Goal: Information Seeking & Learning: Learn about a topic

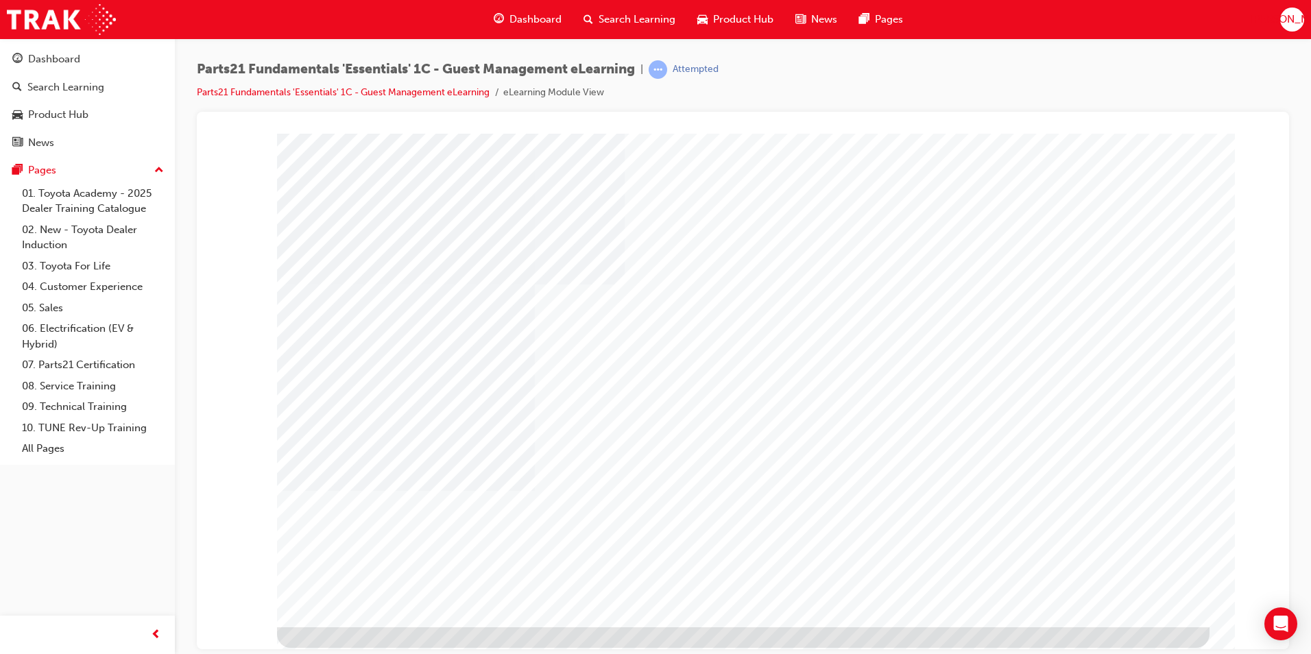
type input "[PERSON_NAME]"
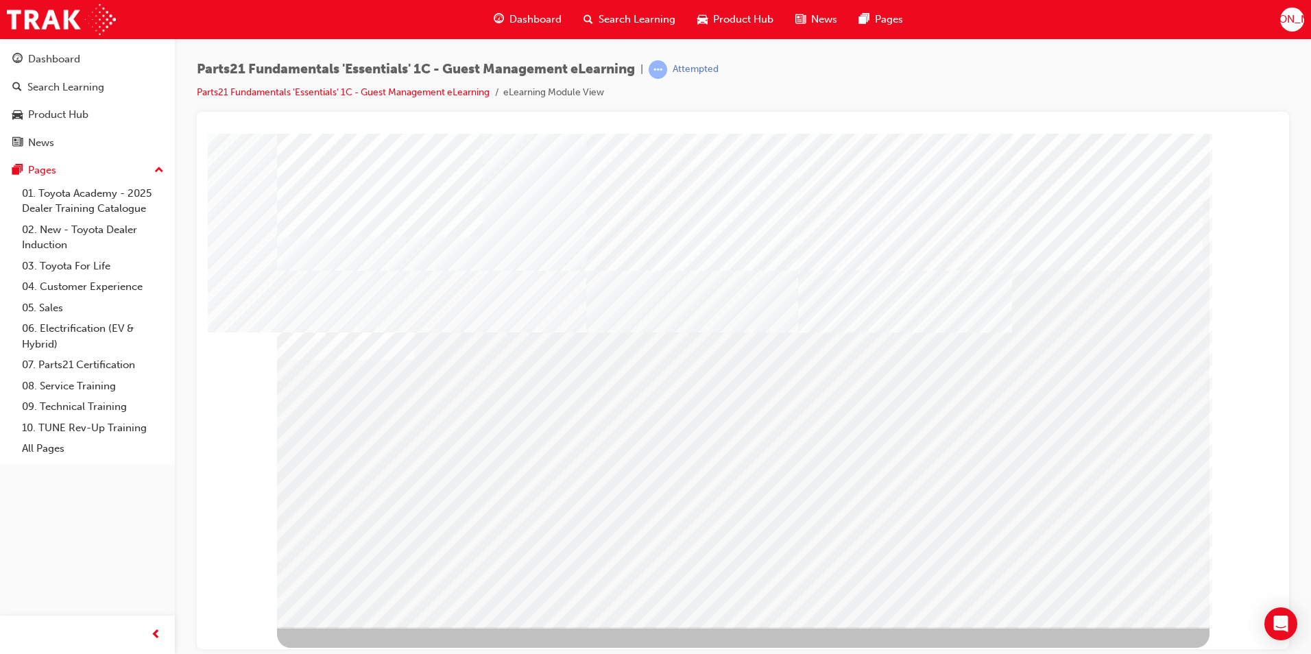
drag, startPoint x: 351, startPoint y: 533, endPoint x: 831, endPoint y: 575, distance: 481.8
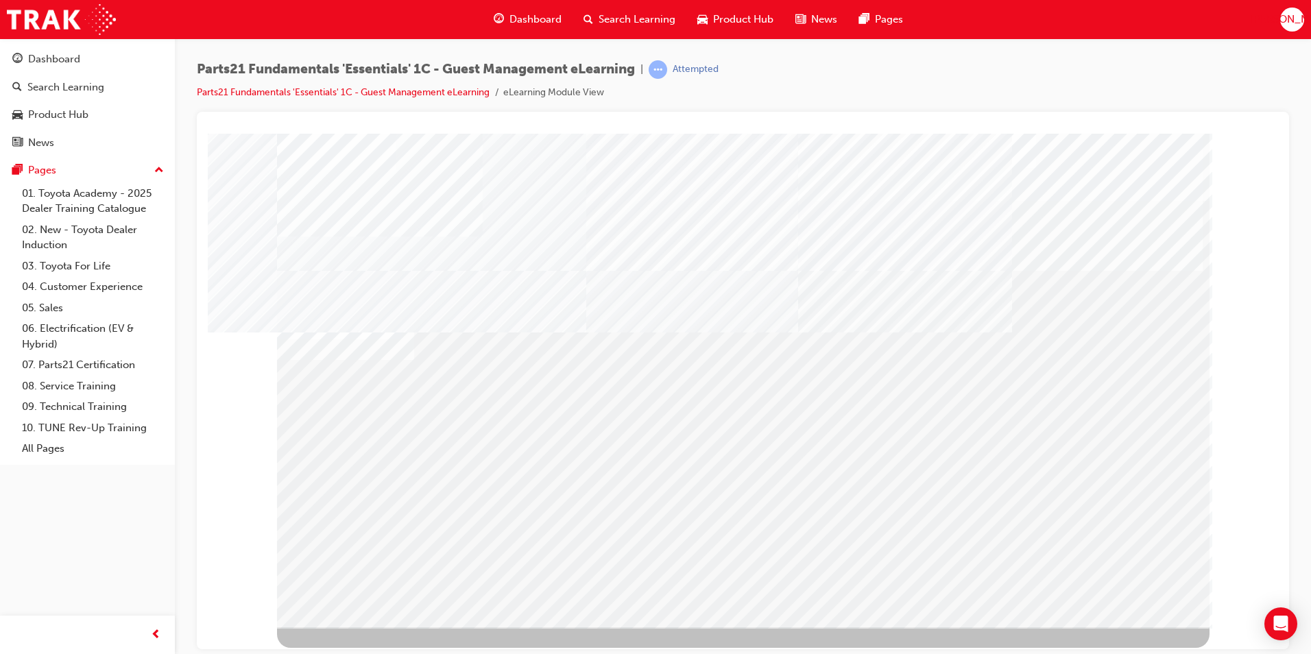
drag, startPoint x: 624, startPoint y: 436, endPoint x: 649, endPoint y: 438, distance: 24.8
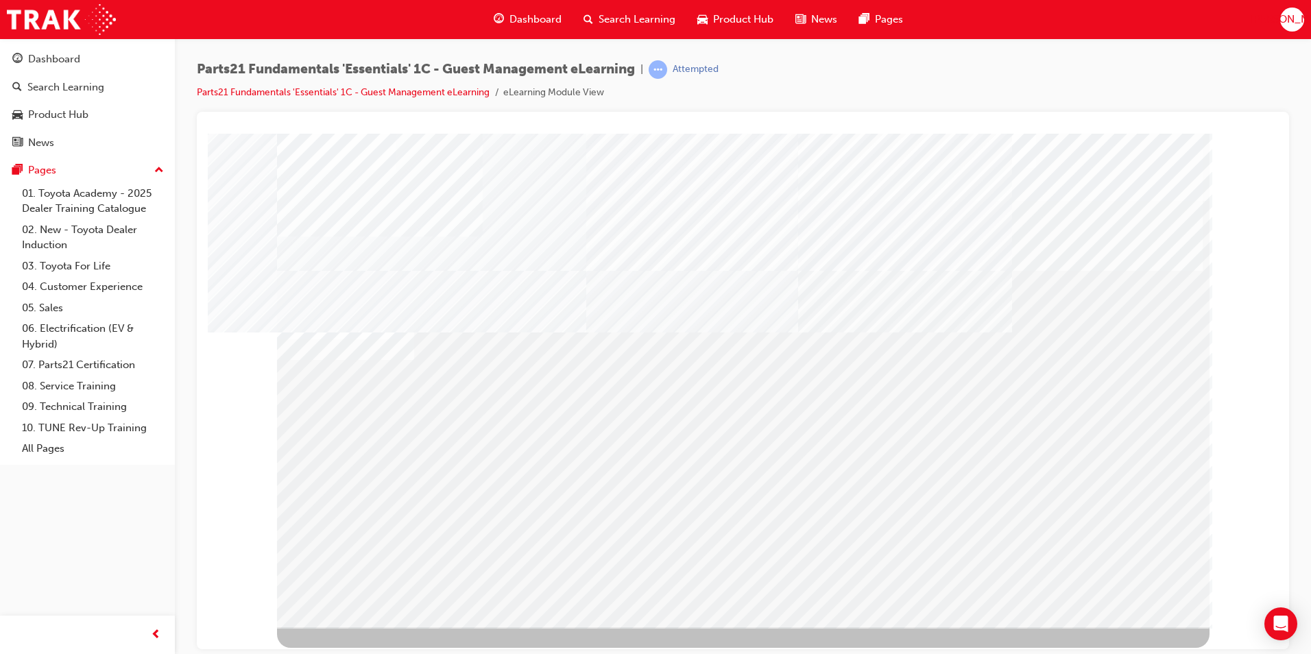
drag, startPoint x: 307, startPoint y: 413, endPoint x: 343, endPoint y: 461, distance: 59.2
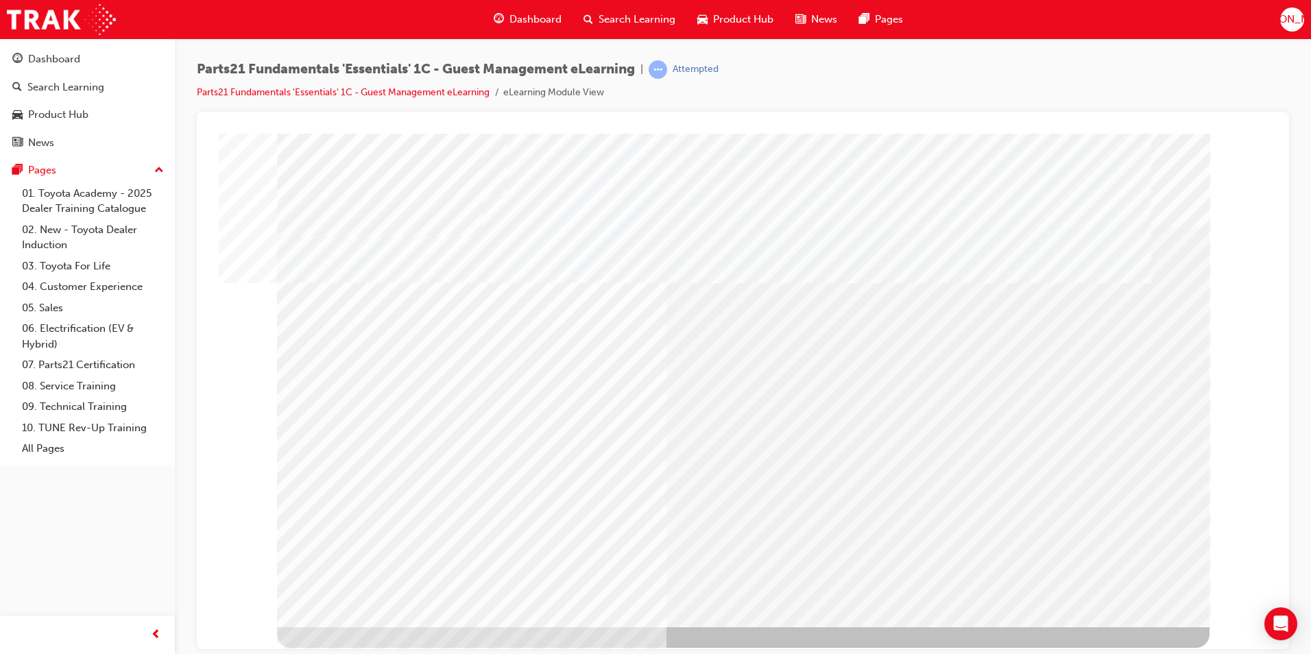
drag, startPoint x: 753, startPoint y: 341, endPoint x: 760, endPoint y: 337, distance: 7.7
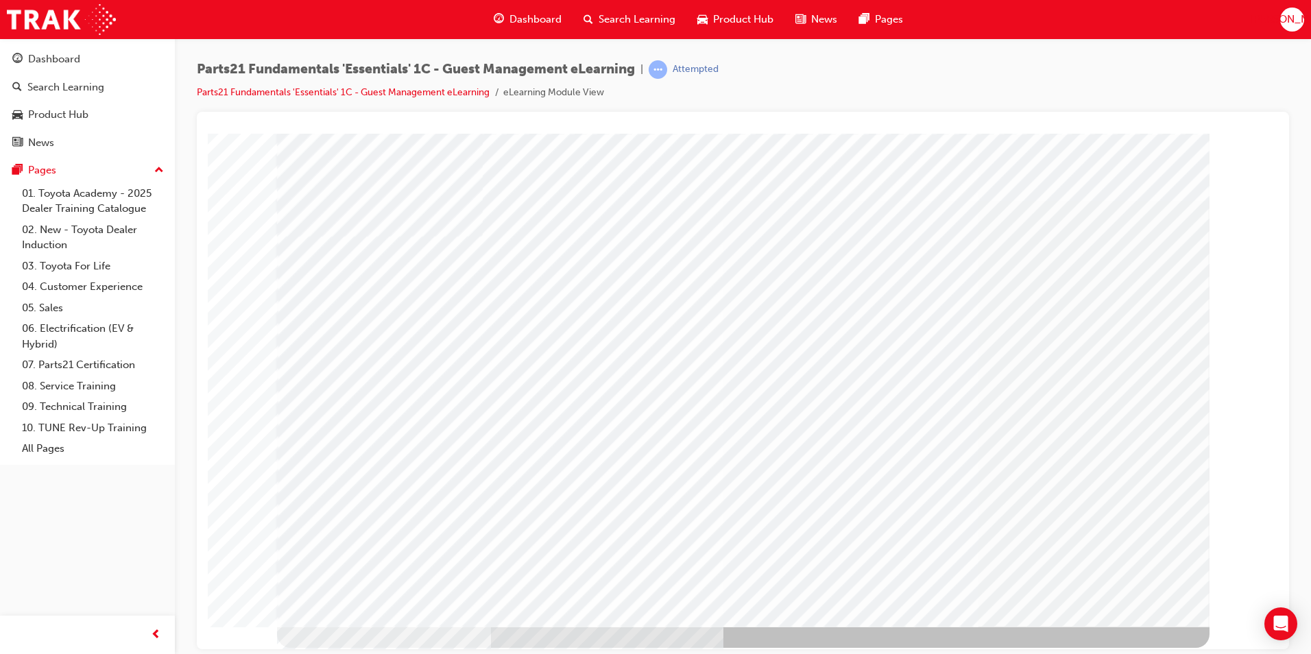
drag, startPoint x: 389, startPoint y: 396, endPoint x: 351, endPoint y: 357, distance: 54.8
drag, startPoint x: 378, startPoint y: 420, endPoint x: 527, endPoint y: 410, distance: 149.8
drag, startPoint x: 356, startPoint y: 432, endPoint x: 674, endPoint y: 447, distance: 318.5
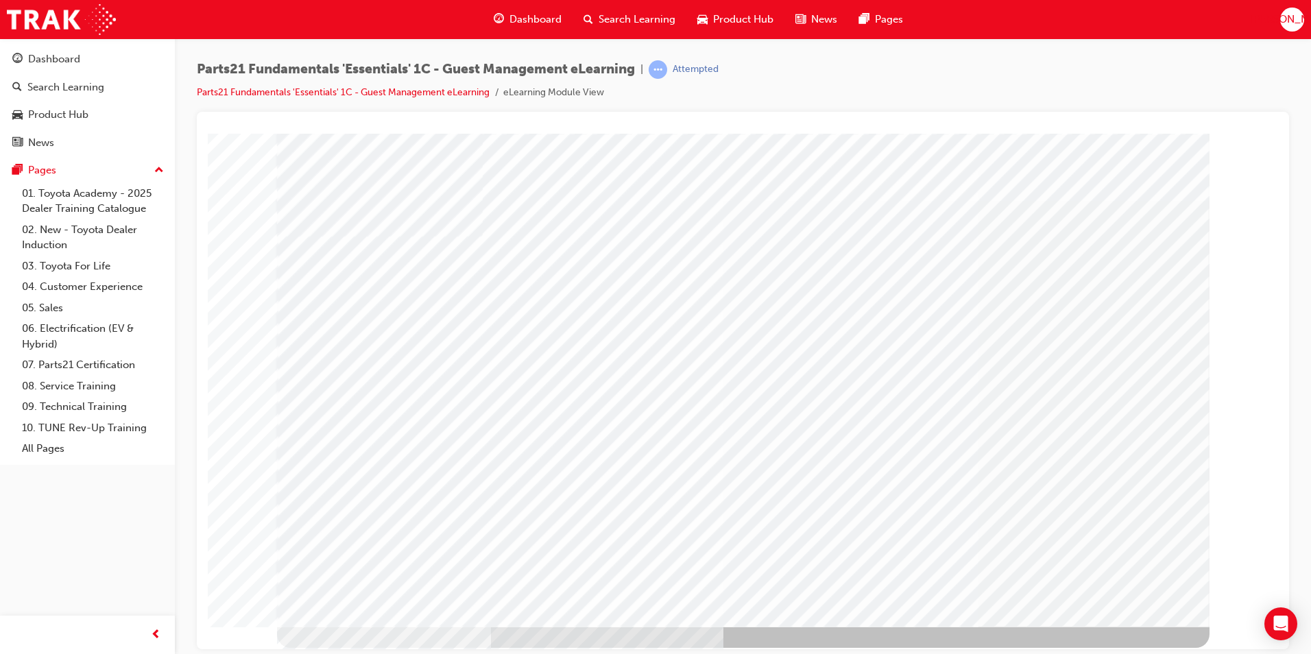
drag, startPoint x: 674, startPoint y: 445, endPoint x: 463, endPoint y: 431, distance: 211.6
